Goal: Task Accomplishment & Management: Use online tool/utility

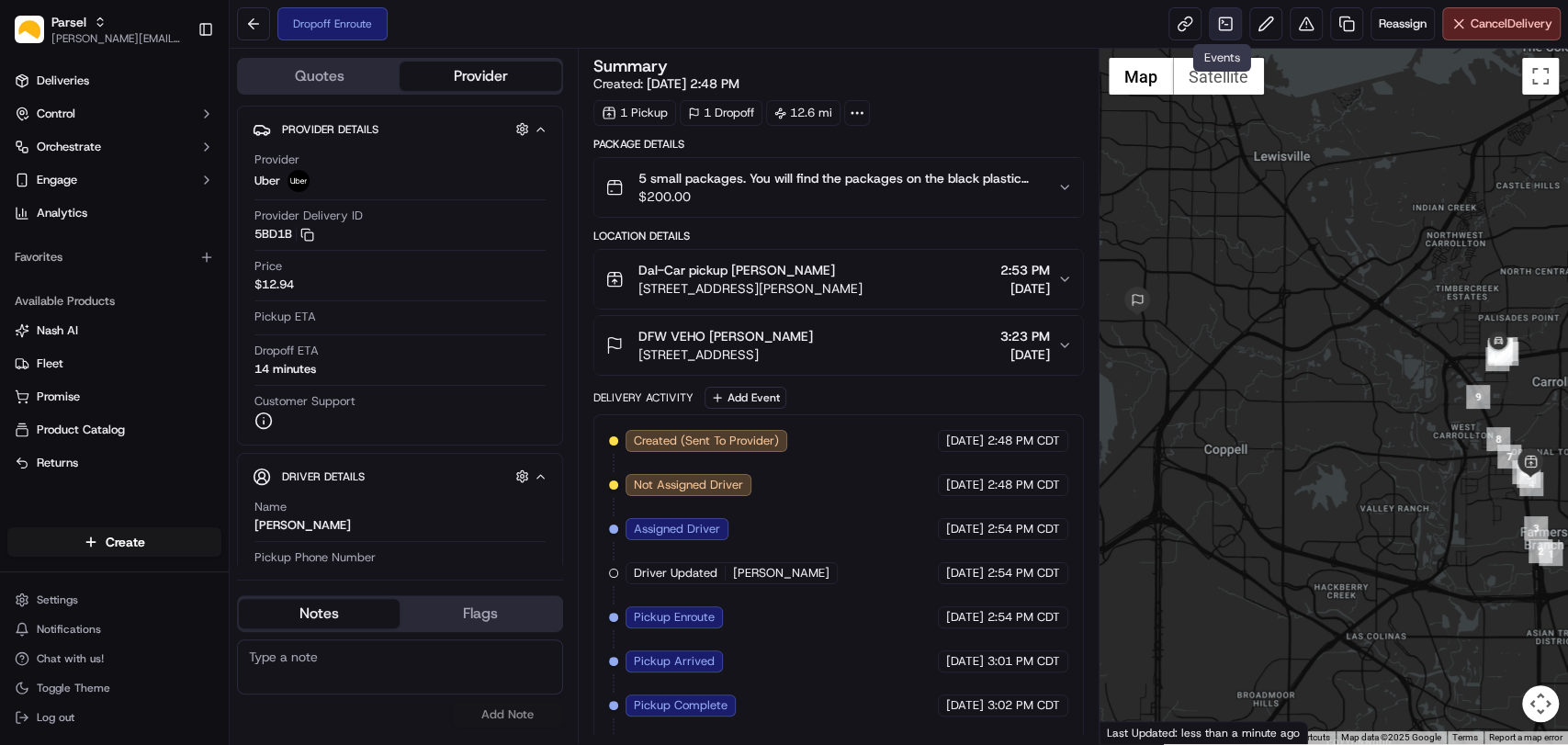
click at [1227, 23] on link at bounding box center [1224, 23] width 33 height 33
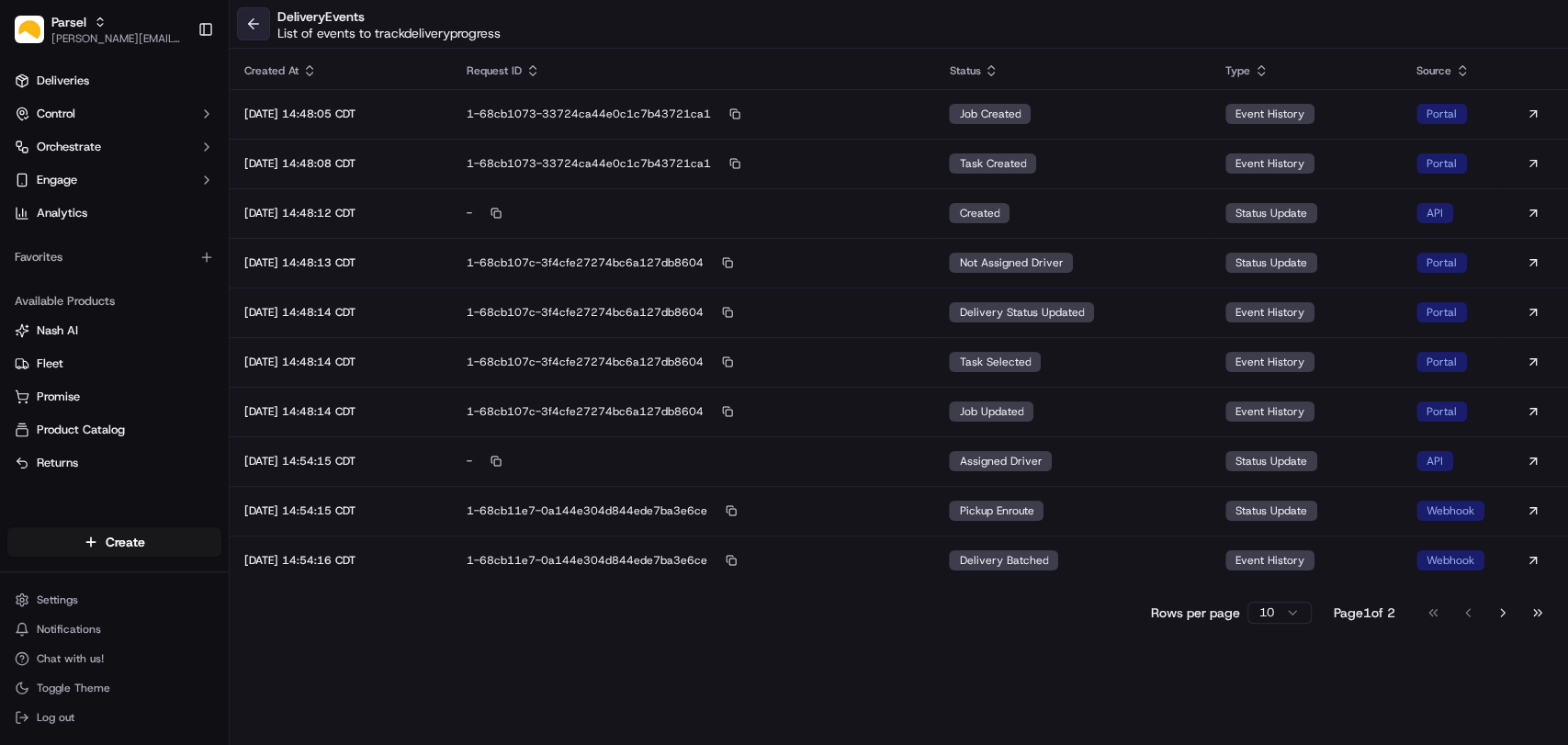
click at [250, 12] on button at bounding box center [253, 23] width 33 height 33
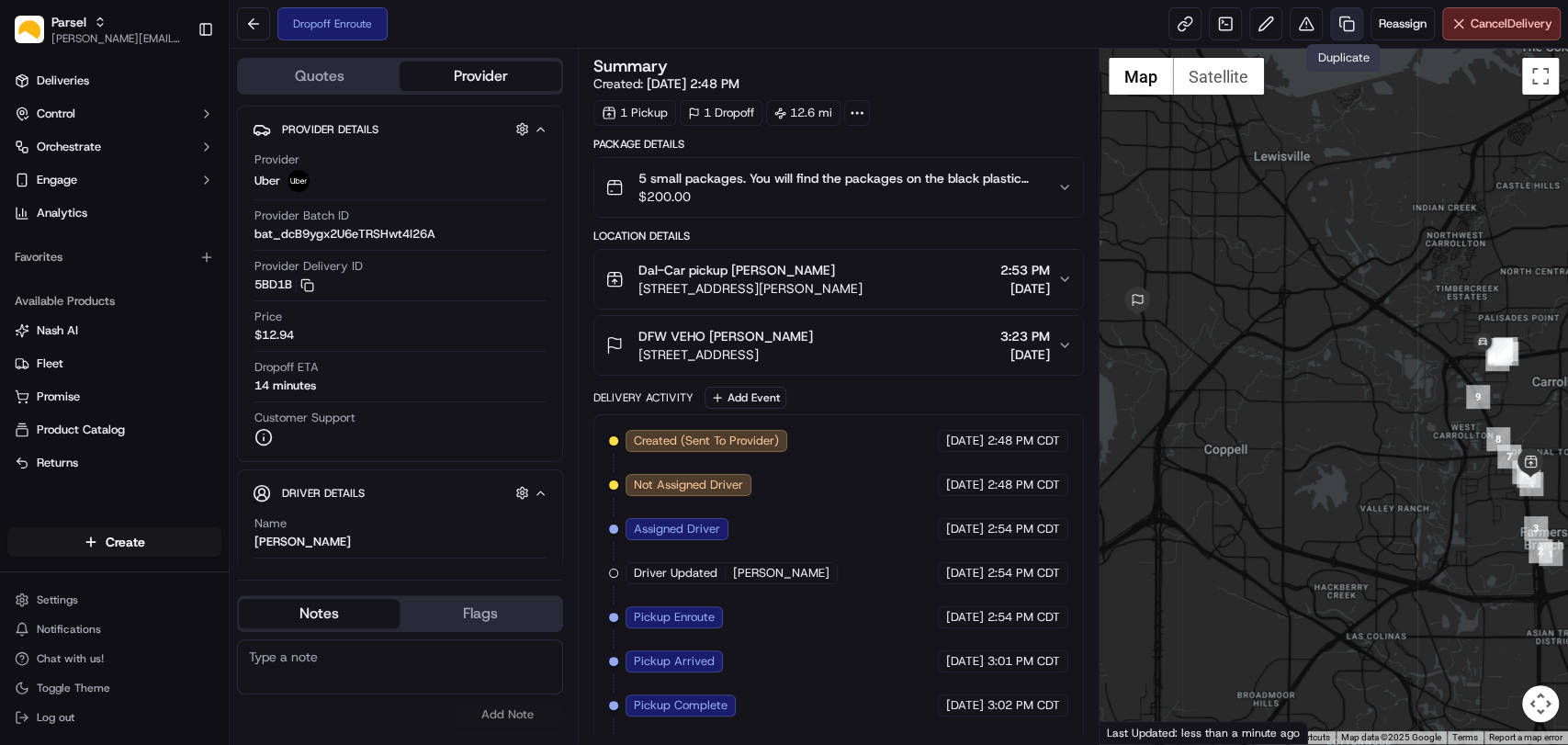
click at [1336, 31] on link at bounding box center [1345, 23] width 33 height 33
click at [1176, 22] on link at bounding box center [1184, 23] width 33 height 33
